Goal: Transaction & Acquisition: Obtain resource

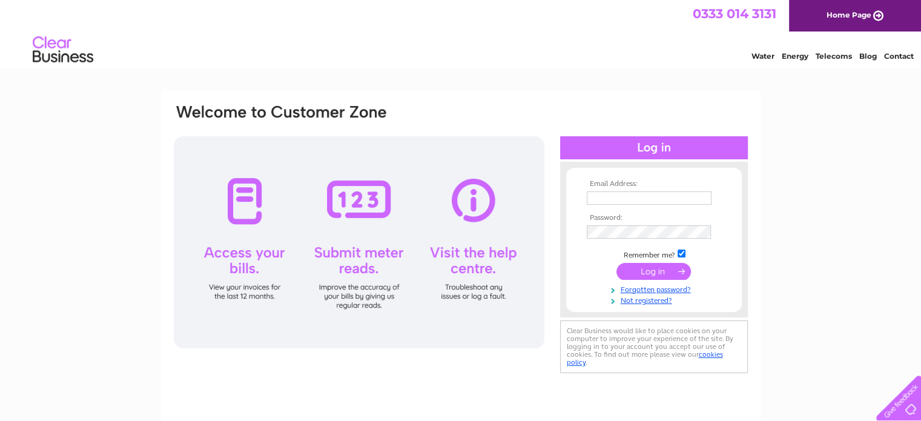
click at [651, 199] on input "text" at bounding box center [649, 197] width 125 height 13
type input "william.w.woods@btinternet.com"
click at [656, 266] on input "submit" at bounding box center [653, 271] width 74 height 17
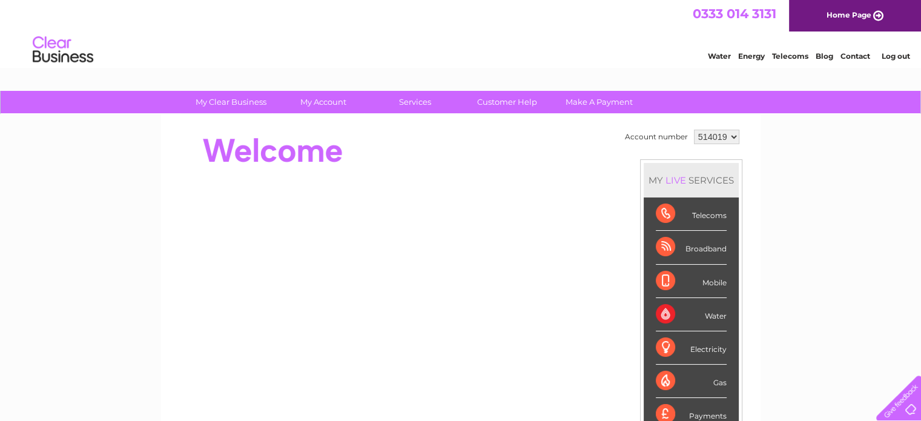
click at [733, 136] on select "514019 903953" at bounding box center [716, 137] width 45 height 15
select select "903953"
click at [694, 130] on select "514019 903953" at bounding box center [716, 137] width 45 height 15
click at [725, 165] on div "MY LIVE SERVICES" at bounding box center [690, 180] width 95 height 35
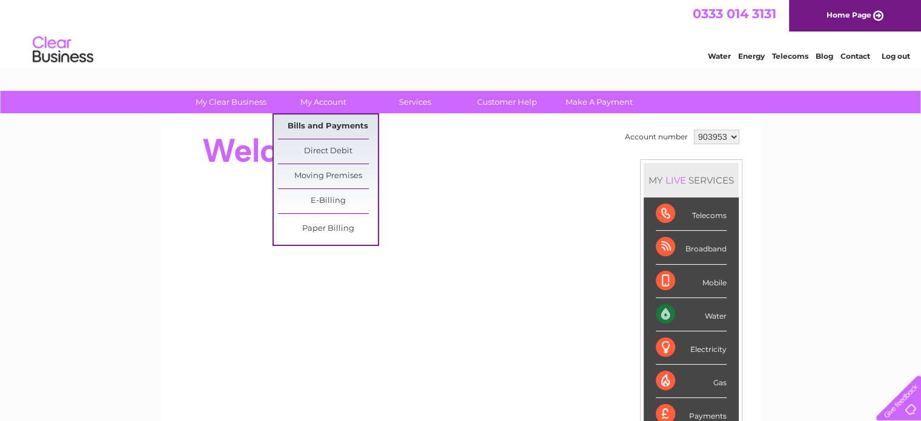
click at [323, 123] on link "Bills and Payments" at bounding box center [328, 126] width 100 height 24
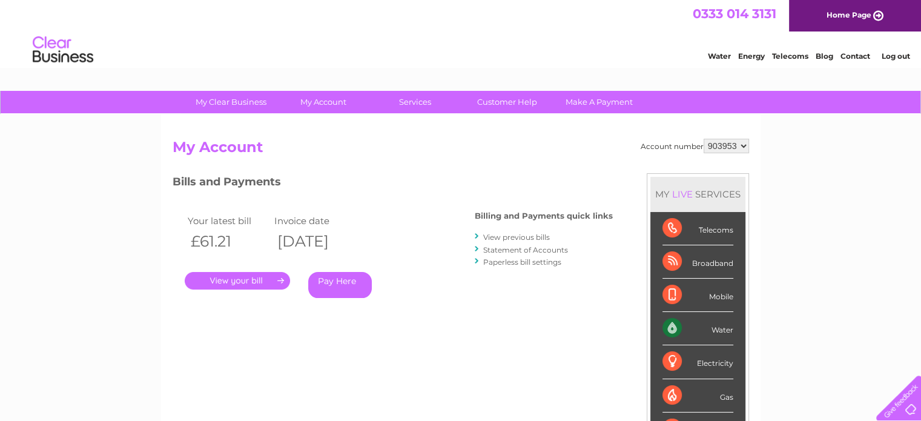
click at [254, 278] on link "." at bounding box center [237, 281] width 105 height 18
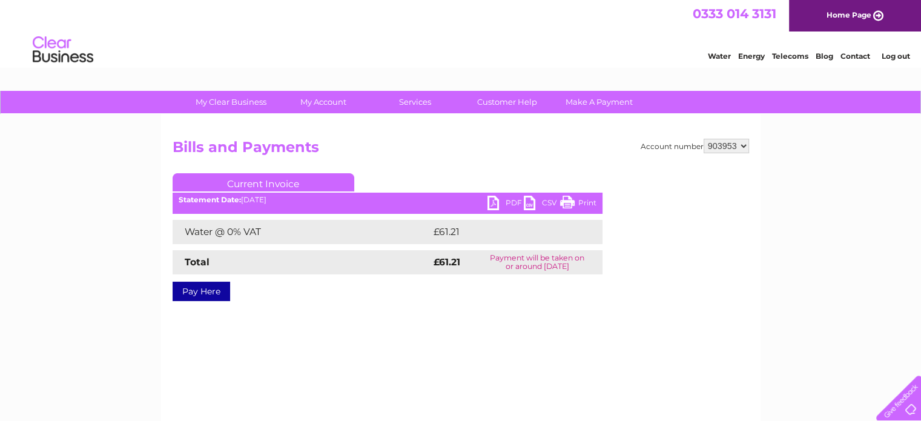
click at [491, 202] on link "PDF" at bounding box center [505, 205] width 36 height 18
click at [510, 201] on link "PDF" at bounding box center [505, 205] width 36 height 18
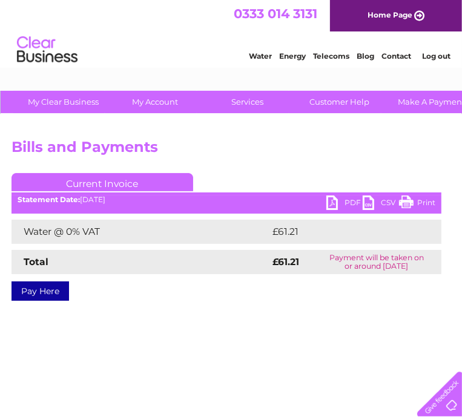
click at [150, 48] on div "Water Energy Telecoms Blog Contact Log out" at bounding box center [231, 50] width 462 height 39
click at [438, 57] on link "Log out" at bounding box center [436, 55] width 28 height 9
